Goal: Information Seeking & Learning: Learn about a topic

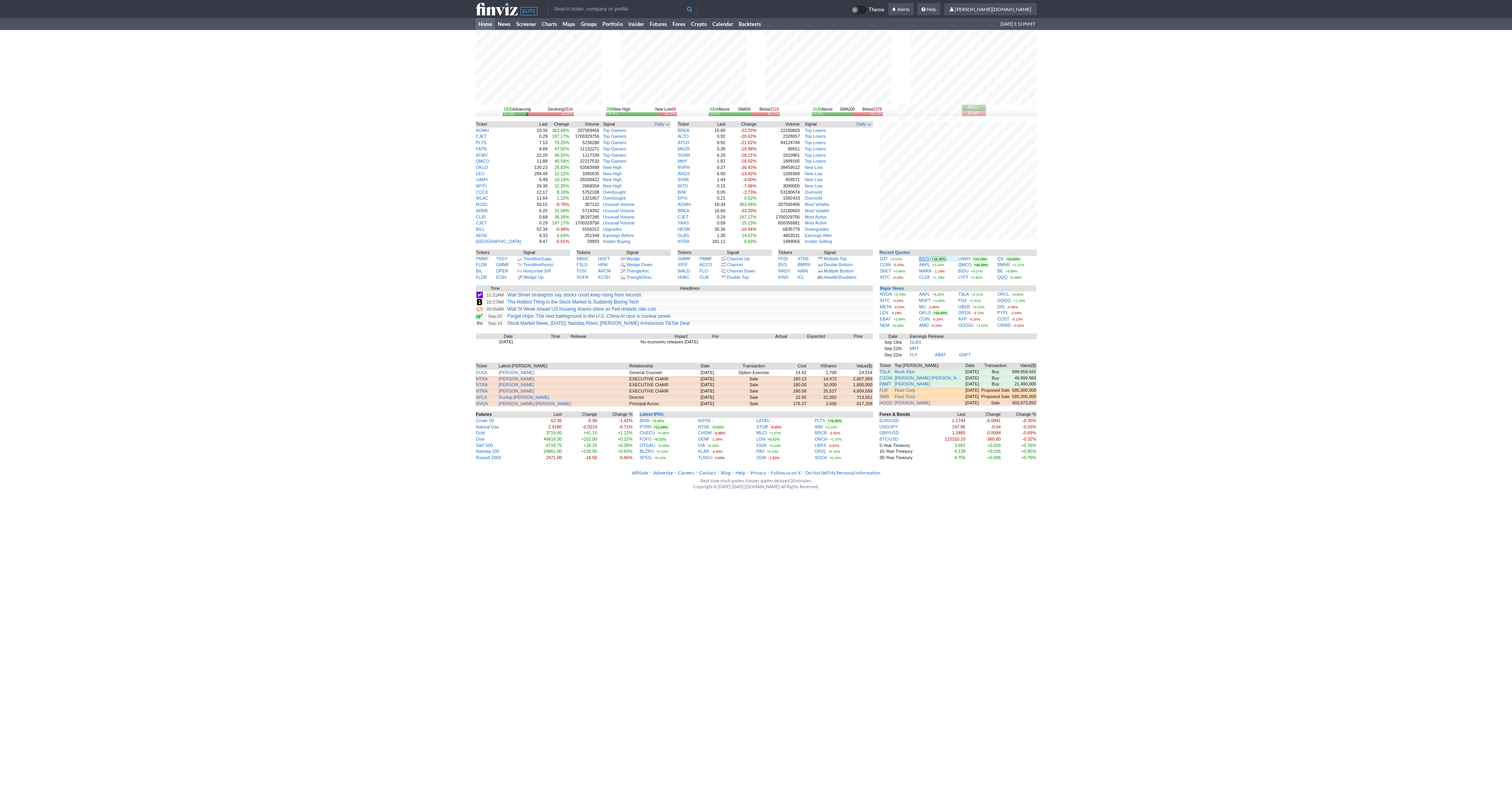
click at [921, 258] on link "RGTI" at bounding box center [924, 258] width 10 height 5
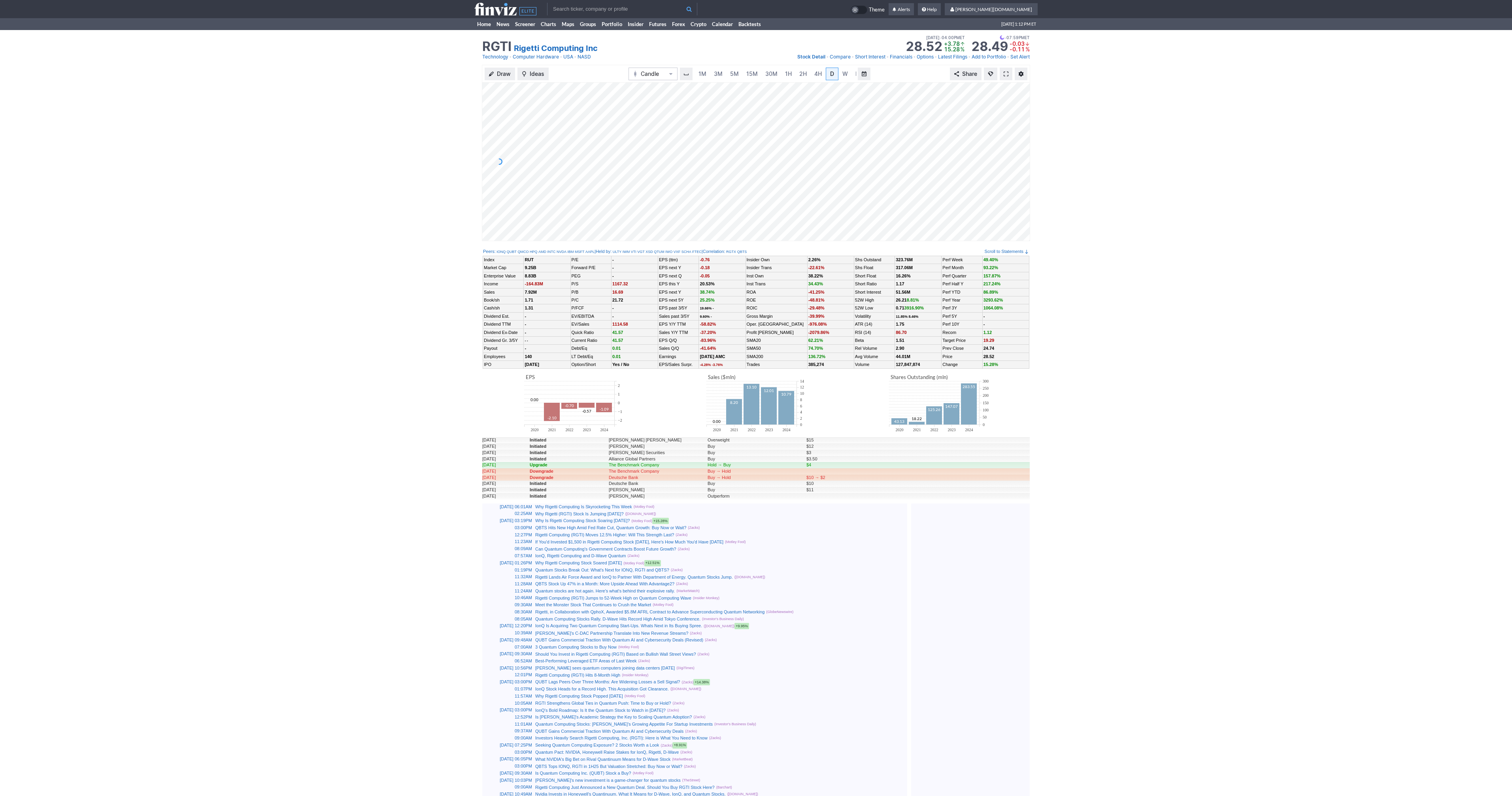
scroll to position [0, 8]
click at [1007, 73] on span at bounding box center [1006, 73] width 5 height 7
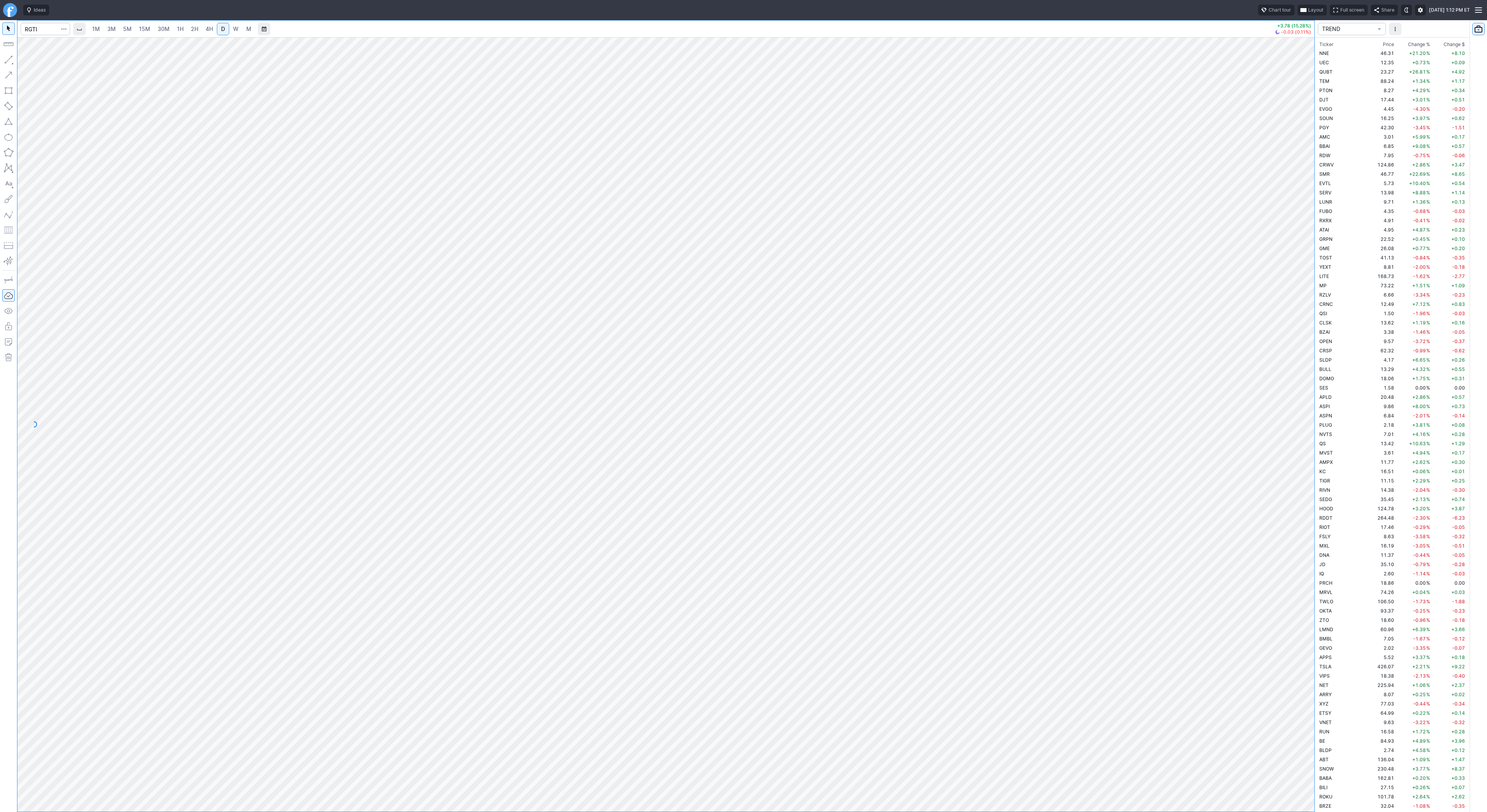
scroll to position [1570, 0]
click at [32, 26] on input "Search" at bounding box center [45, 28] width 49 height 12
type input "eth"
click at [120, 152] on div "ETH Grayscale Eth ereum Mini Trust ETF NYSE ETH A iShares Eth ereum Trust NASD …" at bounding box center [106, 94] width 171 height 115
click at [120, 147] on span "Eth ereum / USD" at bounding box center [107, 143] width 113 height 6
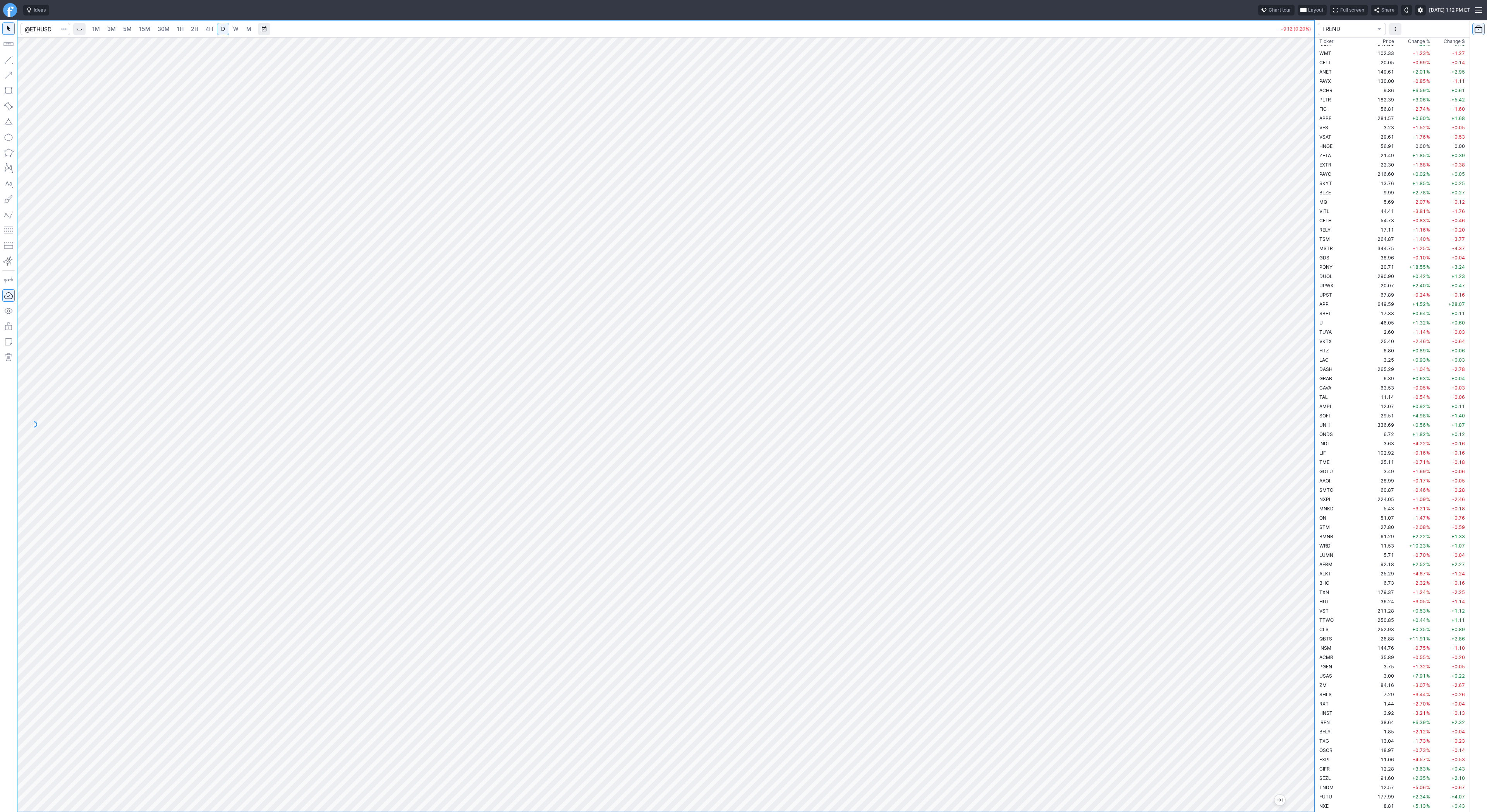
click at [179, 31] on span "1H" at bounding box center [180, 28] width 6 height 6
click at [191, 28] on span "2H" at bounding box center [194, 28] width 8 height 6
click at [210, 28] on span "4H" at bounding box center [209, 28] width 8 height 6
